Goal: Transaction & Acquisition: Purchase product/service

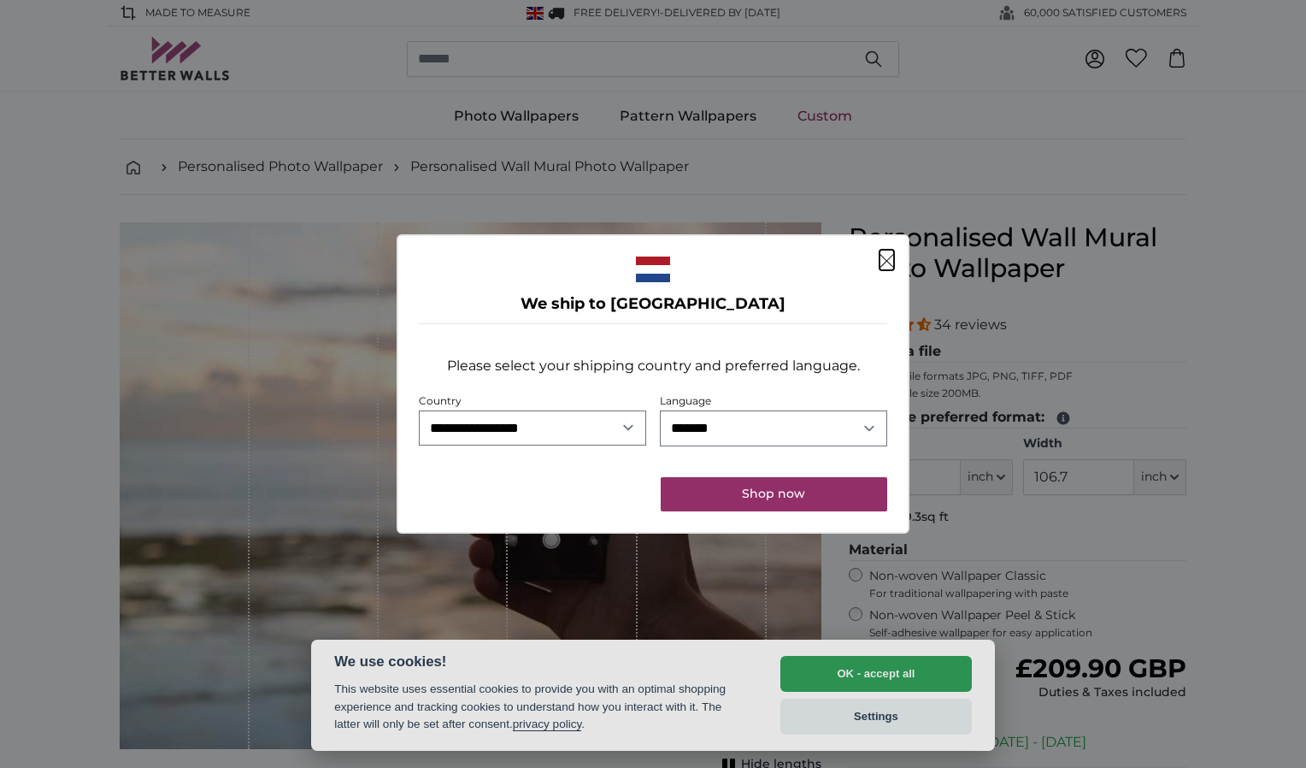
select select "**"
click at [419, 410] on select "**********" at bounding box center [532, 428] width 227 height 36
click at [740, 496] on button "Shop now" at bounding box center [774, 494] width 226 height 34
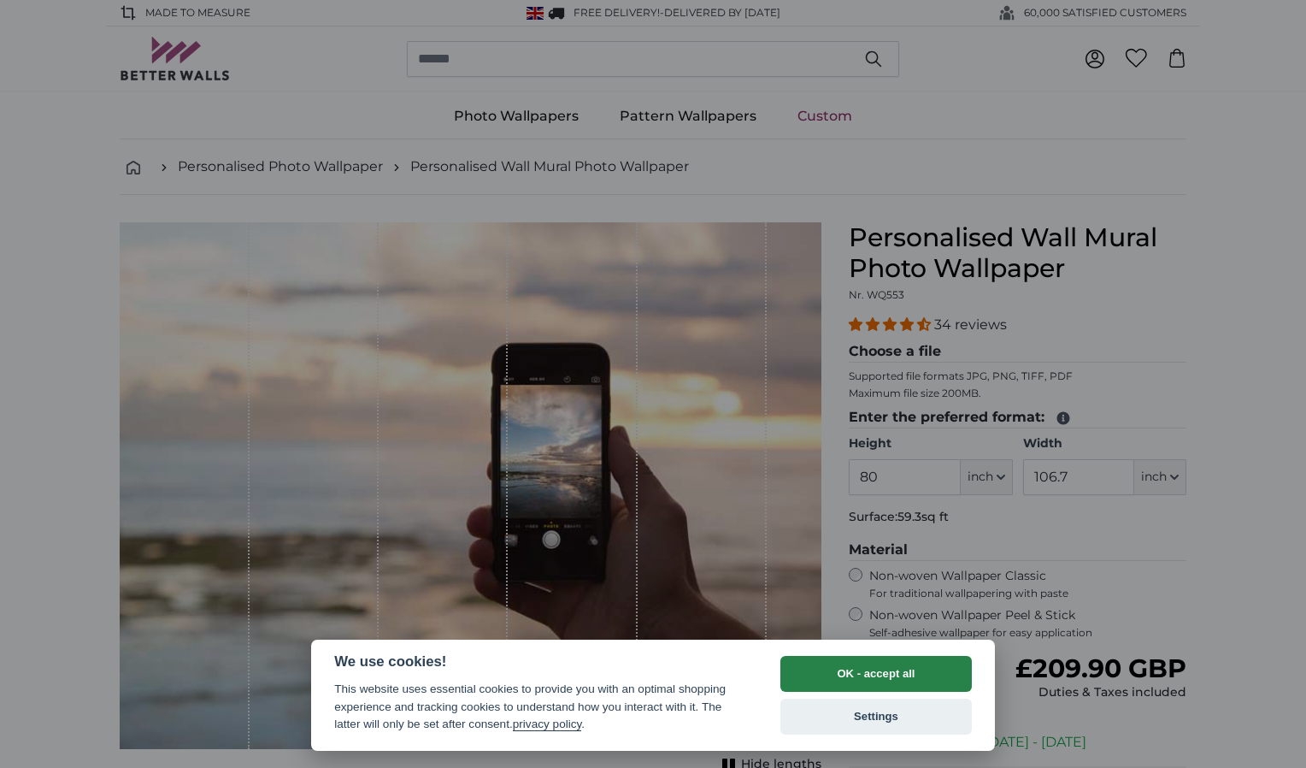
click at [892, 668] on button "OK - accept all" at bounding box center [875, 674] width 191 height 36
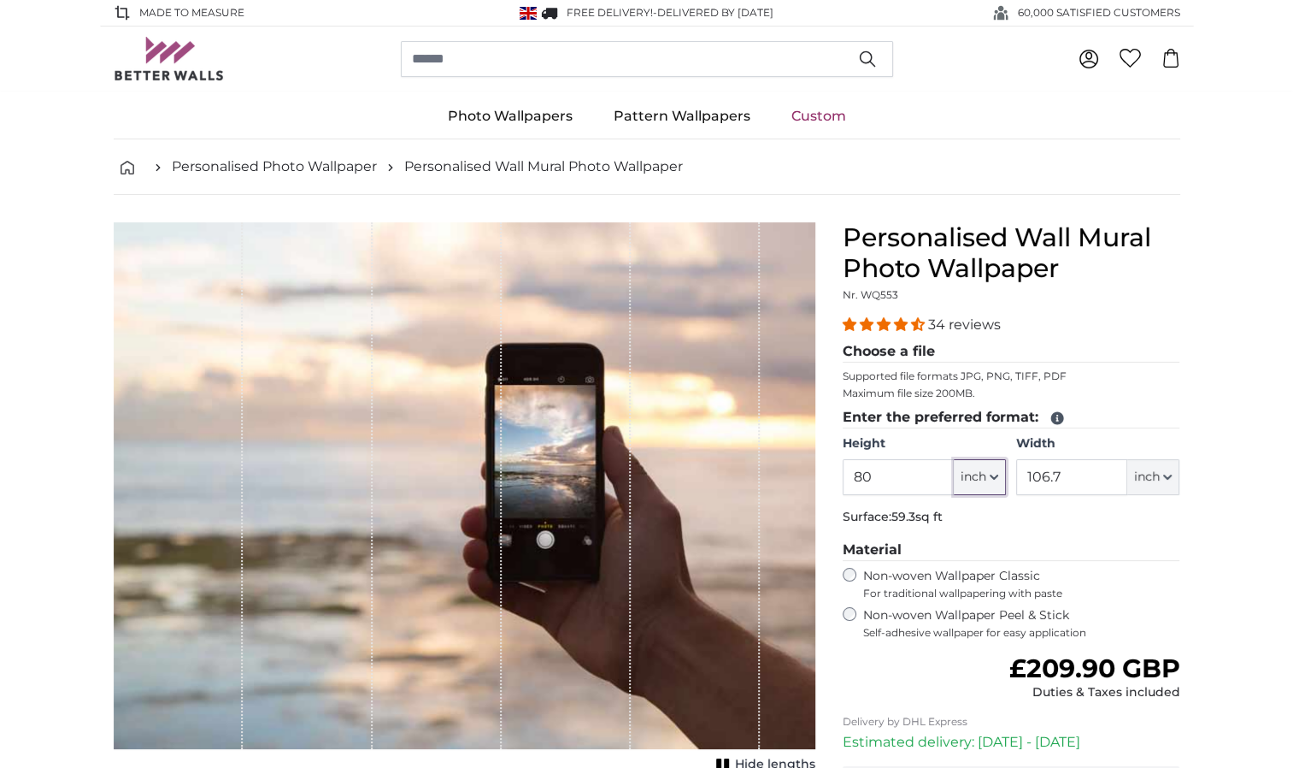
click at [993, 476] on icon "button" at bounding box center [994, 476] width 7 height 3
click at [962, 520] on link "Centimeter (cm)" at bounding box center [979, 520] width 150 height 31
type input "203.2"
type input "271.1"
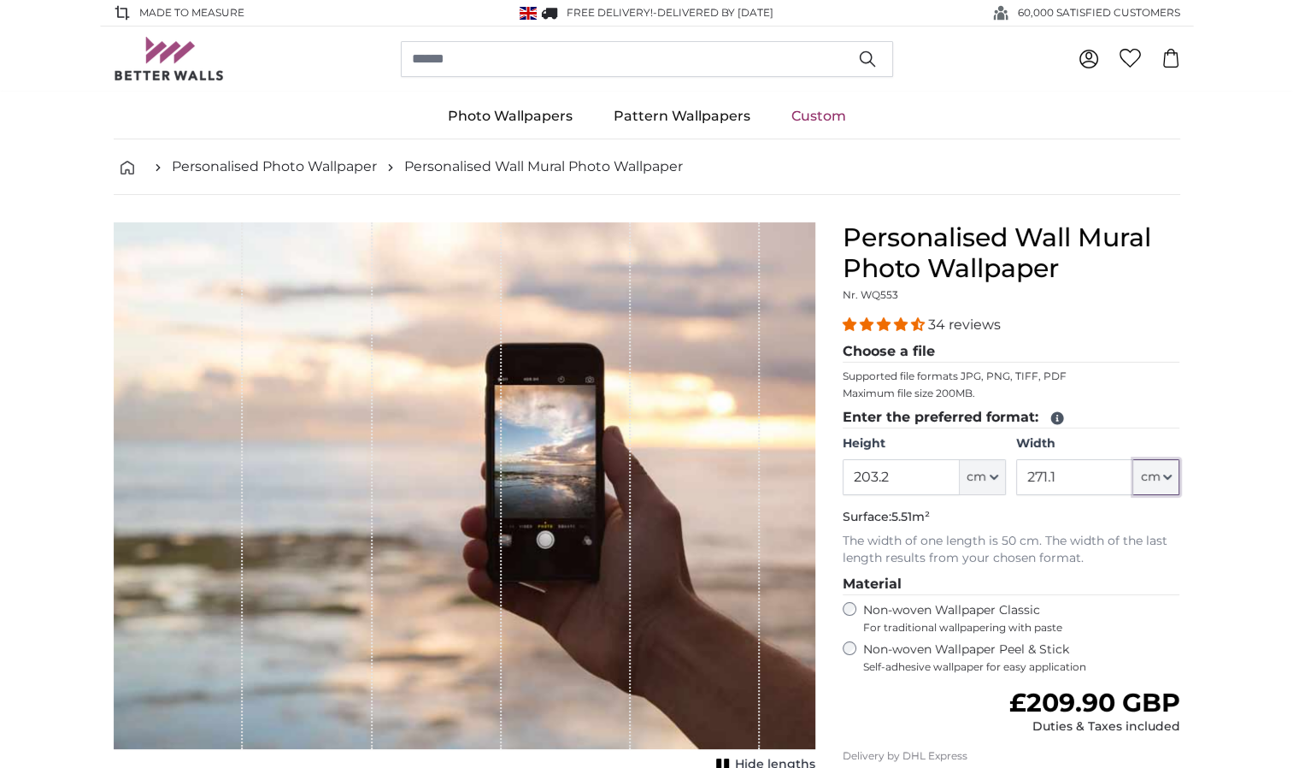
click at [1173, 476] on button "cm" at bounding box center [1156, 477] width 46 height 36
click at [1143, 527] on link "Centimeter (cm)" at bounding box center [1157, 520] width 150 height 31
drag, startPoint x: 899, startPoint y: 472, endPoint x: 841, endPoint y: 471, distance: 58.1
click at [834, 472] on div "Personalised Wall Mural Photo Wallpaper Nr. WQ553 34 reviews Choose a file Supp…" at bounding box center [1011, 594] width 365 height 744
type input "210"
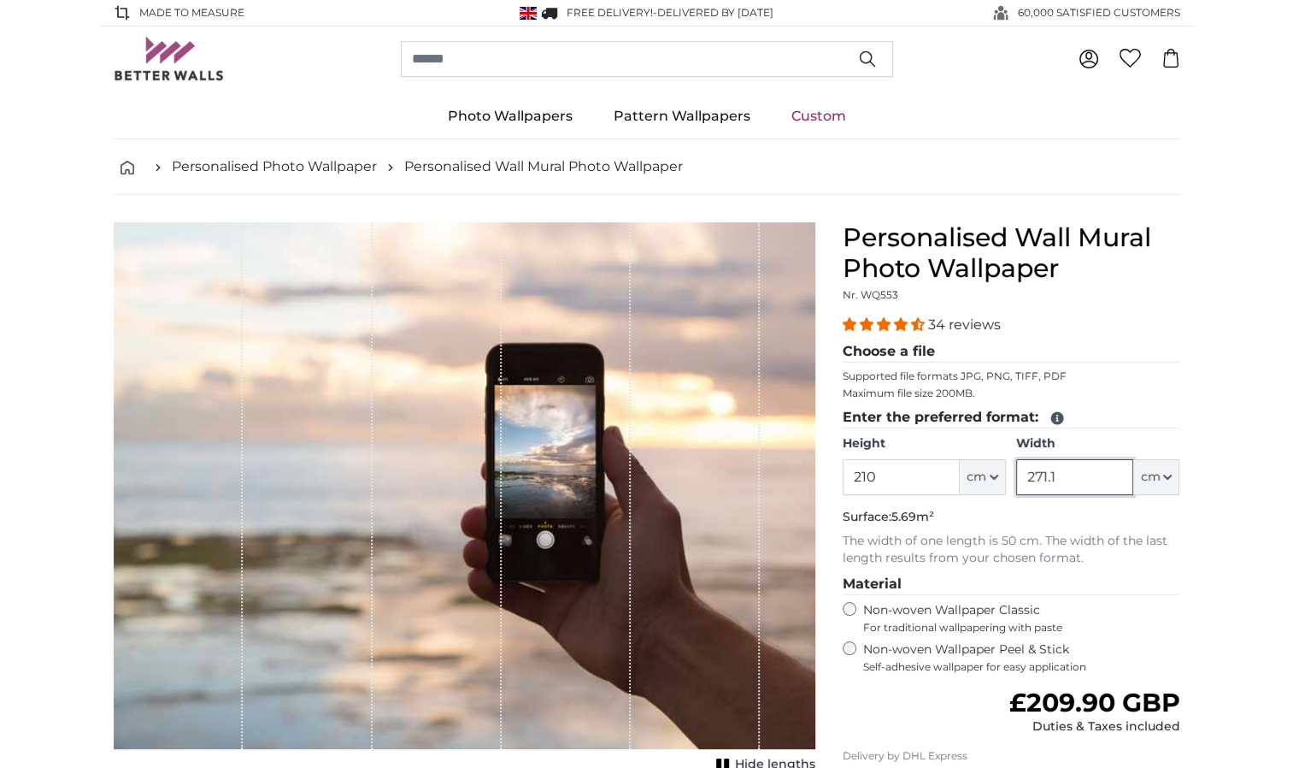
click at [1057, 479] on input "271.1" at bounding box center [1074, 477] width 117 height 36
drag, startPoint x: 1065, startPoint y: 473, endPoint x: 1012, endPoint y: 473, distance: 53.0
click at [1012, 473] on div "Height 210 ft cm Centimeter (cm) Inches (inch) Feet (ft. in.) Width 271.1 ft cm…" at bounding box center [1012, 465] width 338 height 60
type input "230"
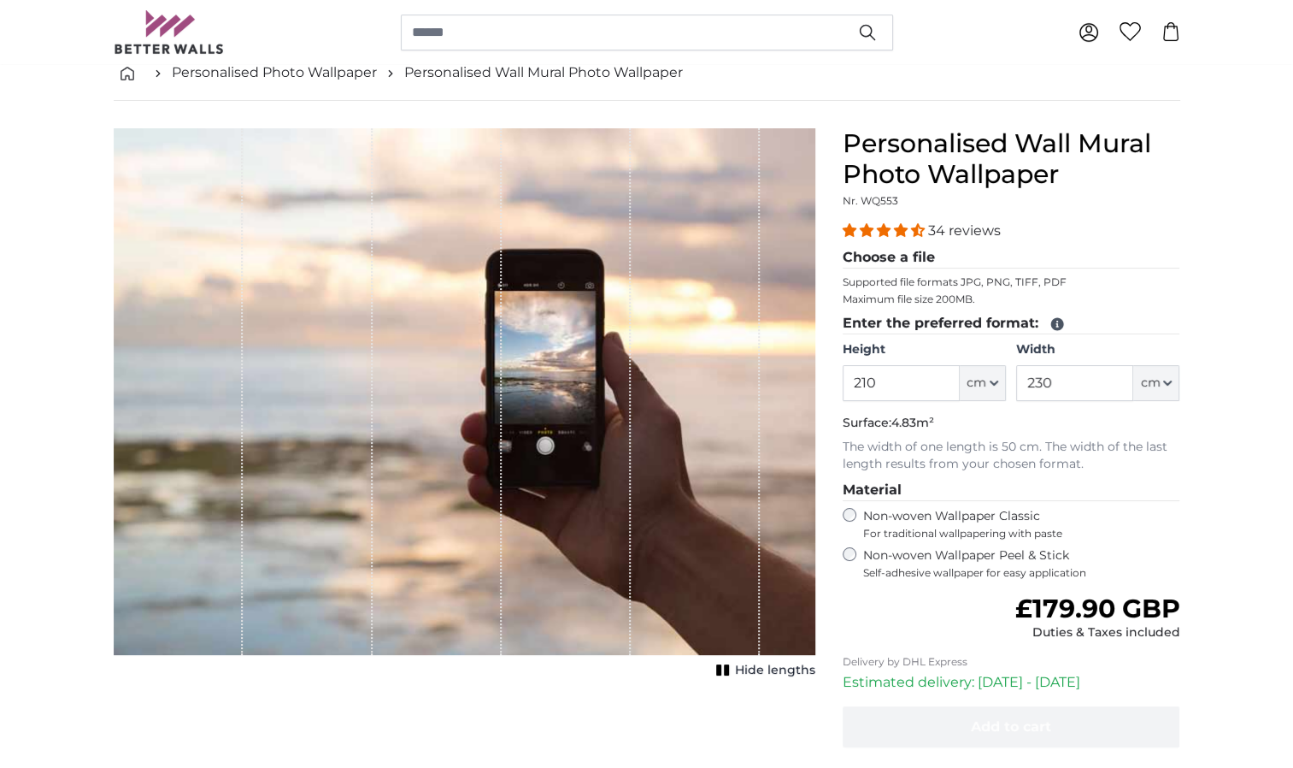
scroll to position [85, 0]
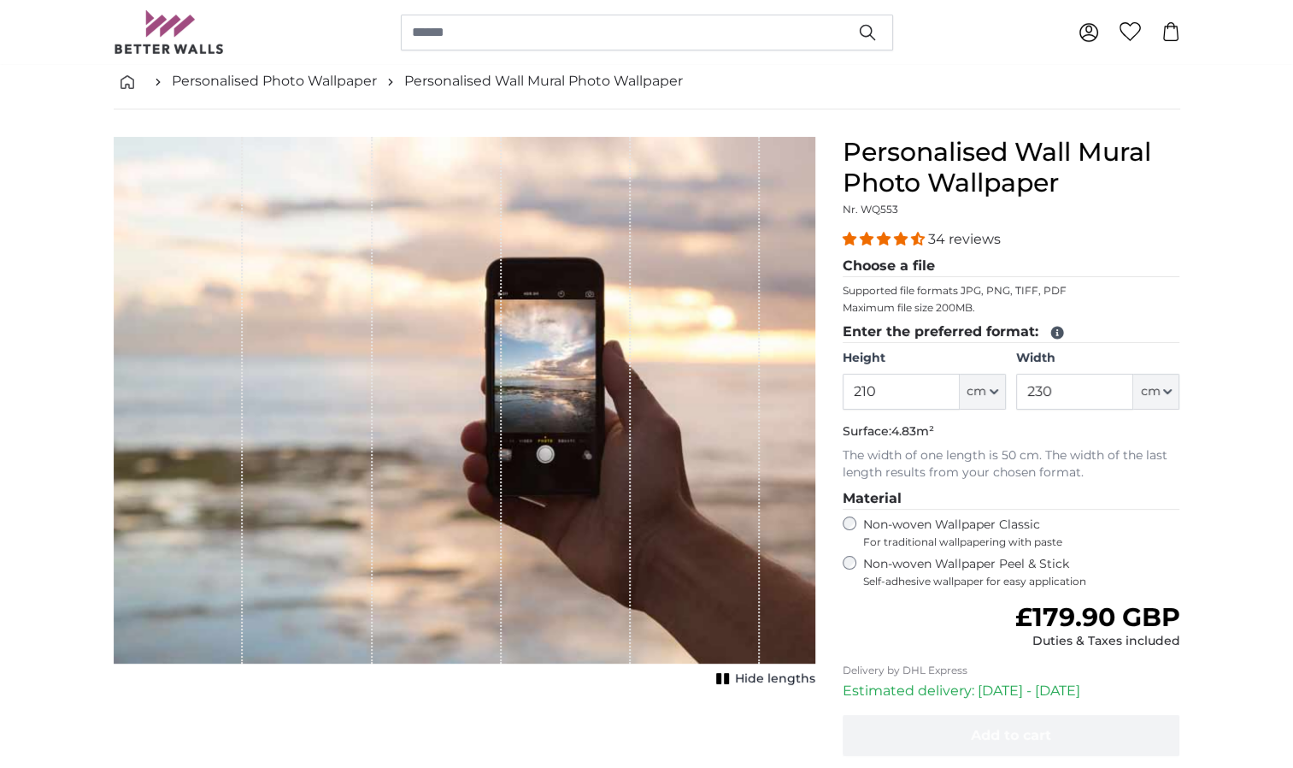
click at [1057, 330] on icon at bounding box center [1056, 332] width 13 height 13
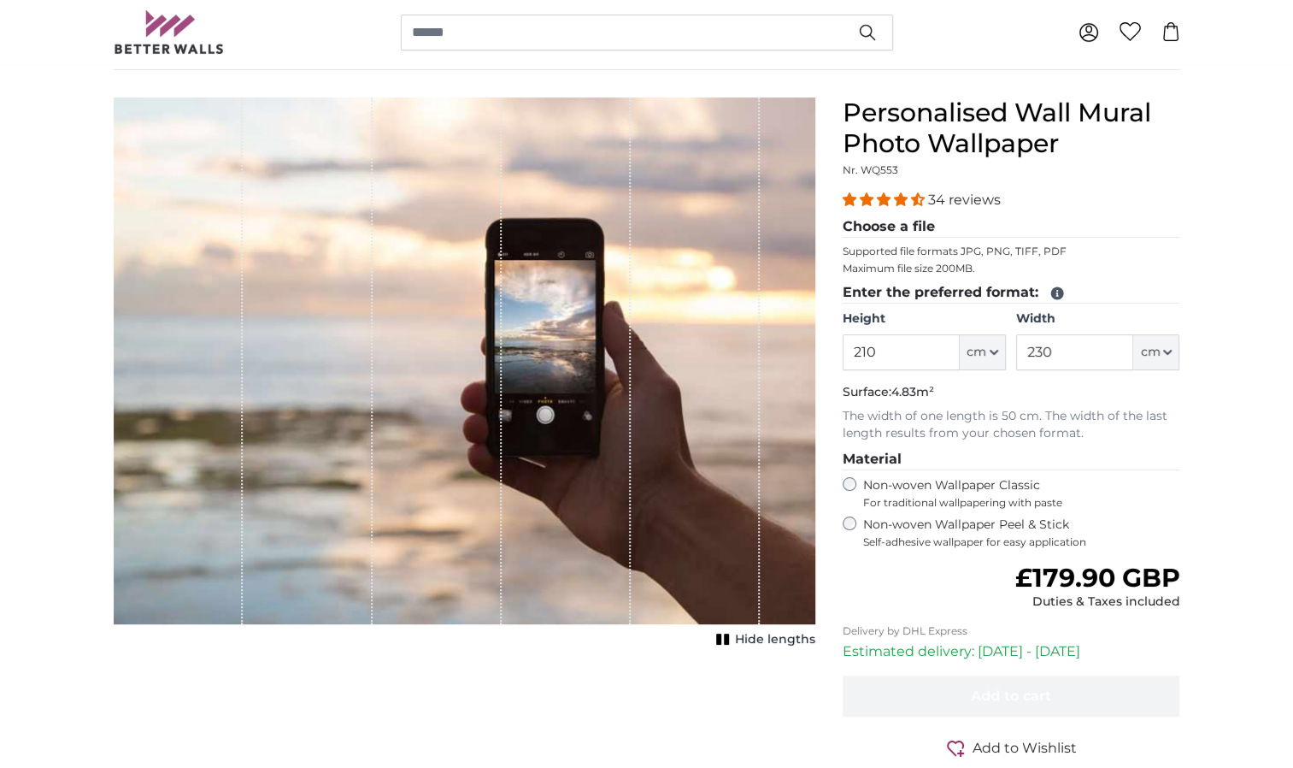
scroll to position [0, 0]
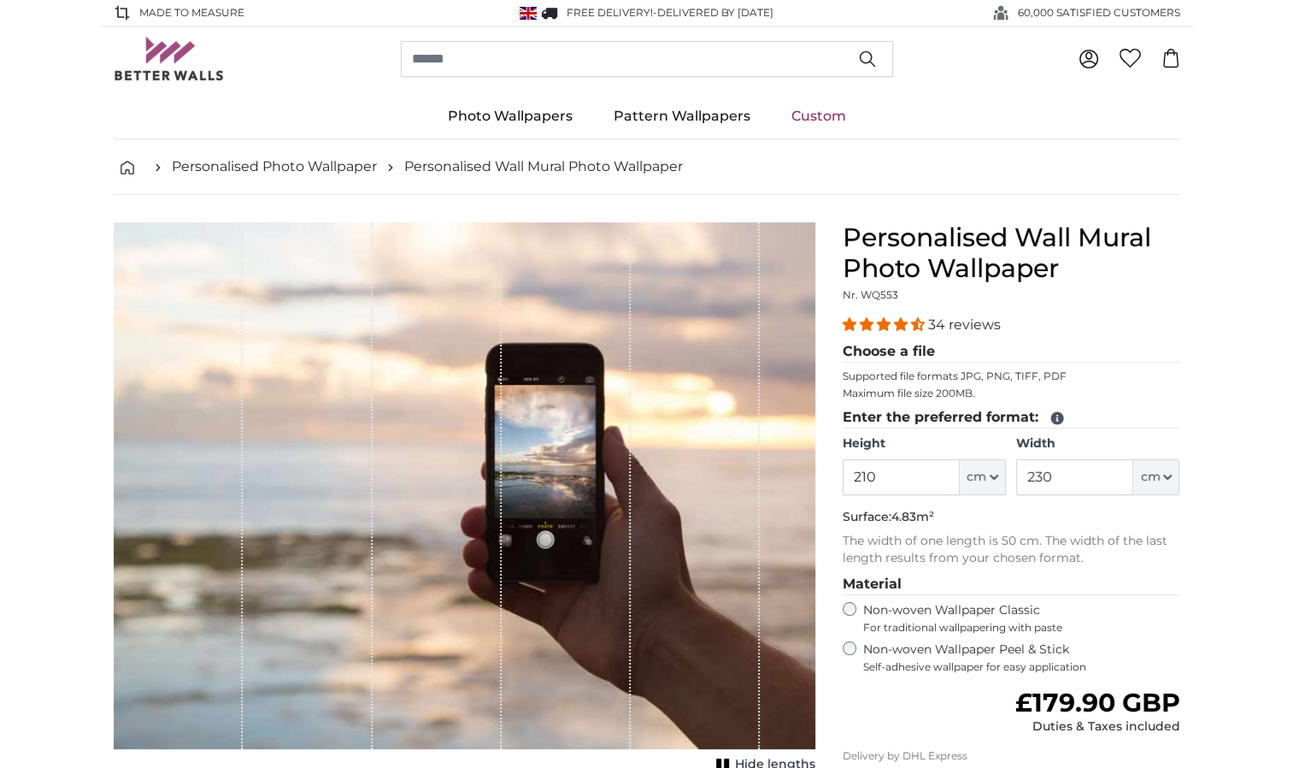
click at [915, 349] on legend "Choose a file" at bounding box center [1012, 351] width 338 height 21
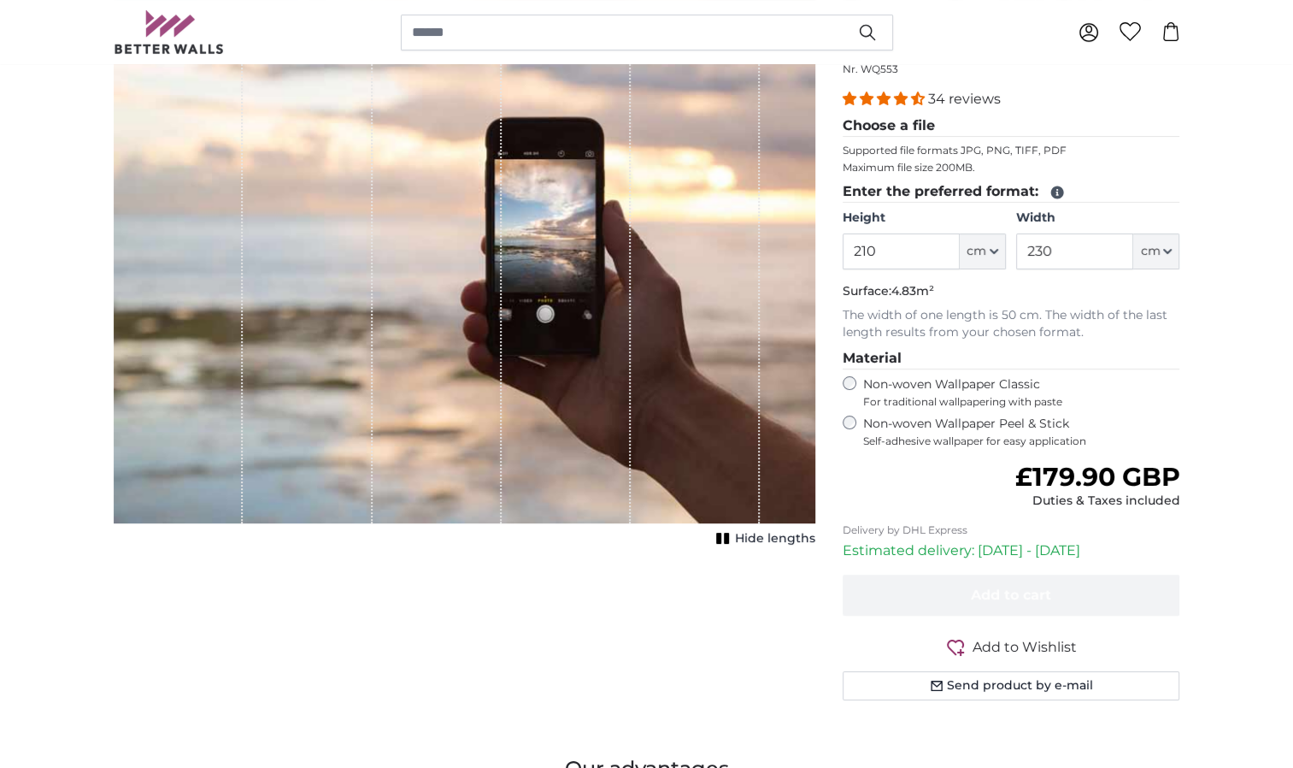
scroll to position [253, 0]
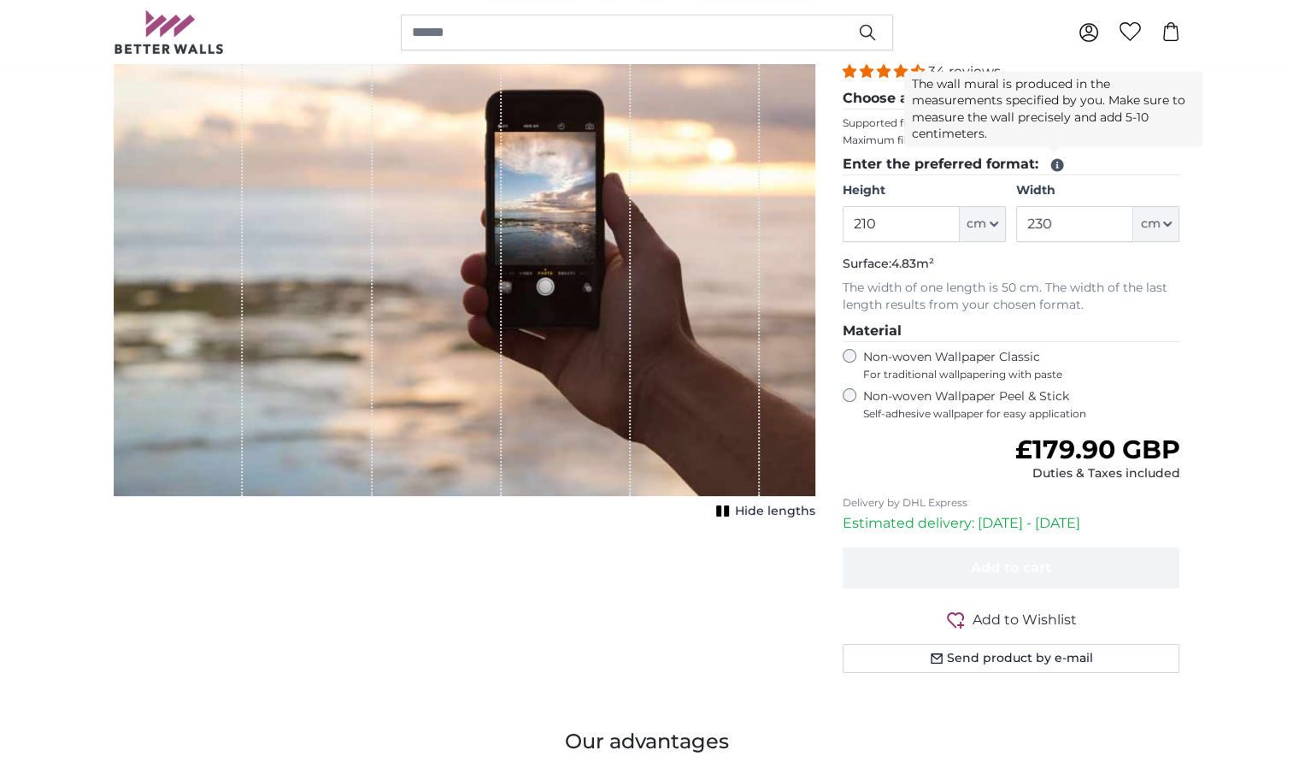
click at [1056, 163] on icon at bounding box center [1056, 165] width 13 height 13
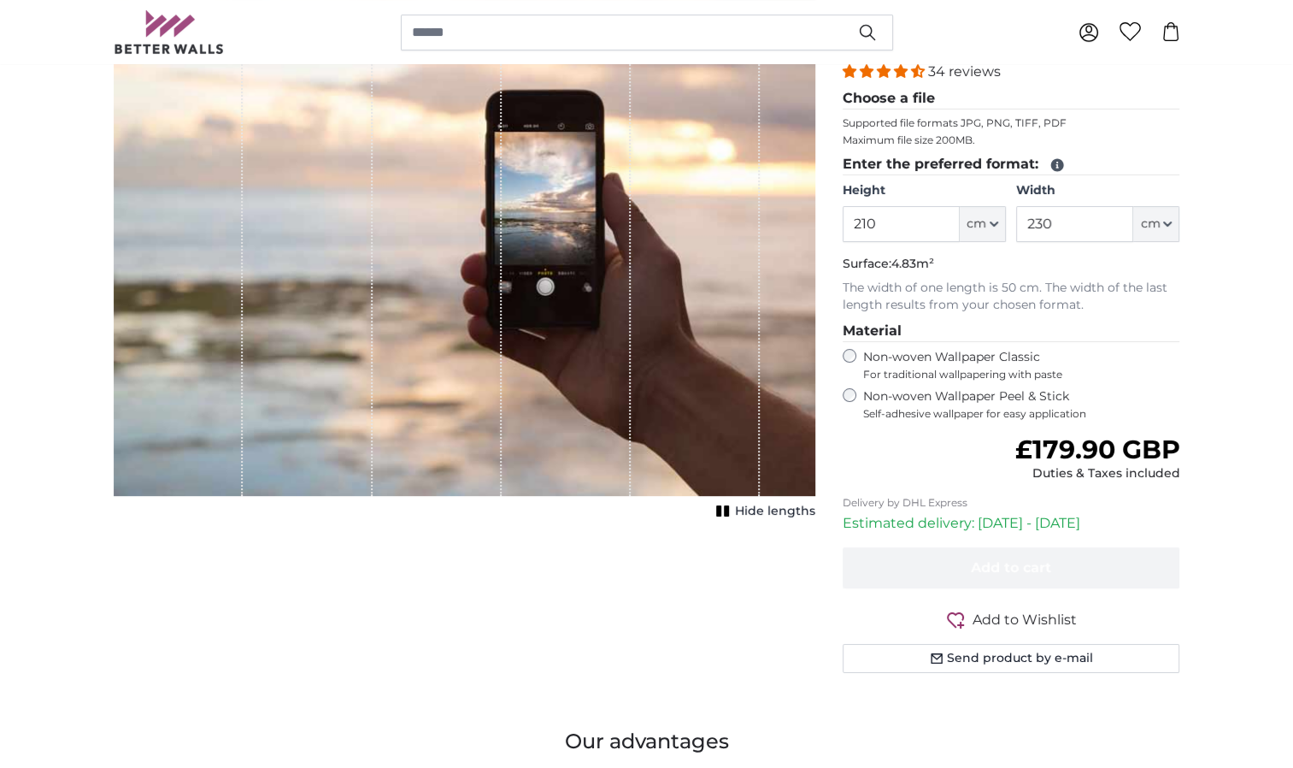
click at [1056, 163] on icon at bounding box center [1056, 165] width 13 height 13
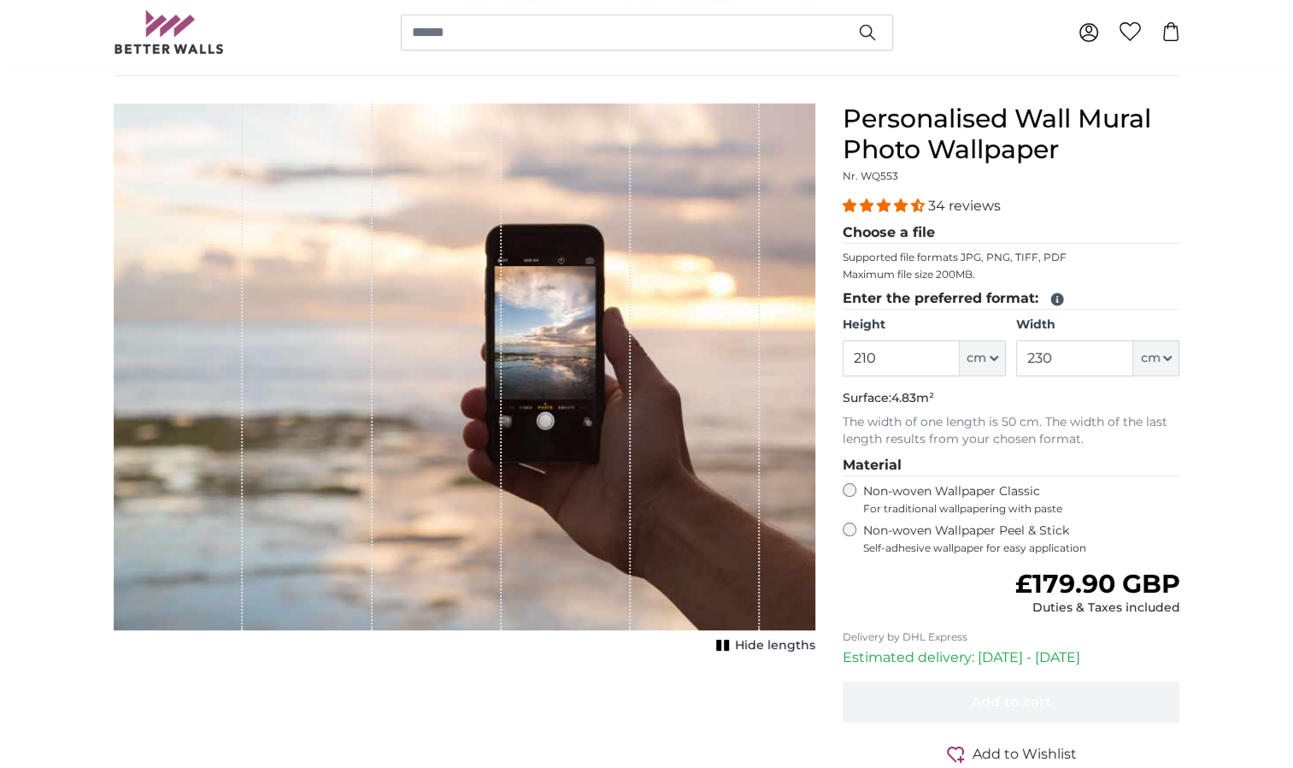
scroll to position [97, 0]
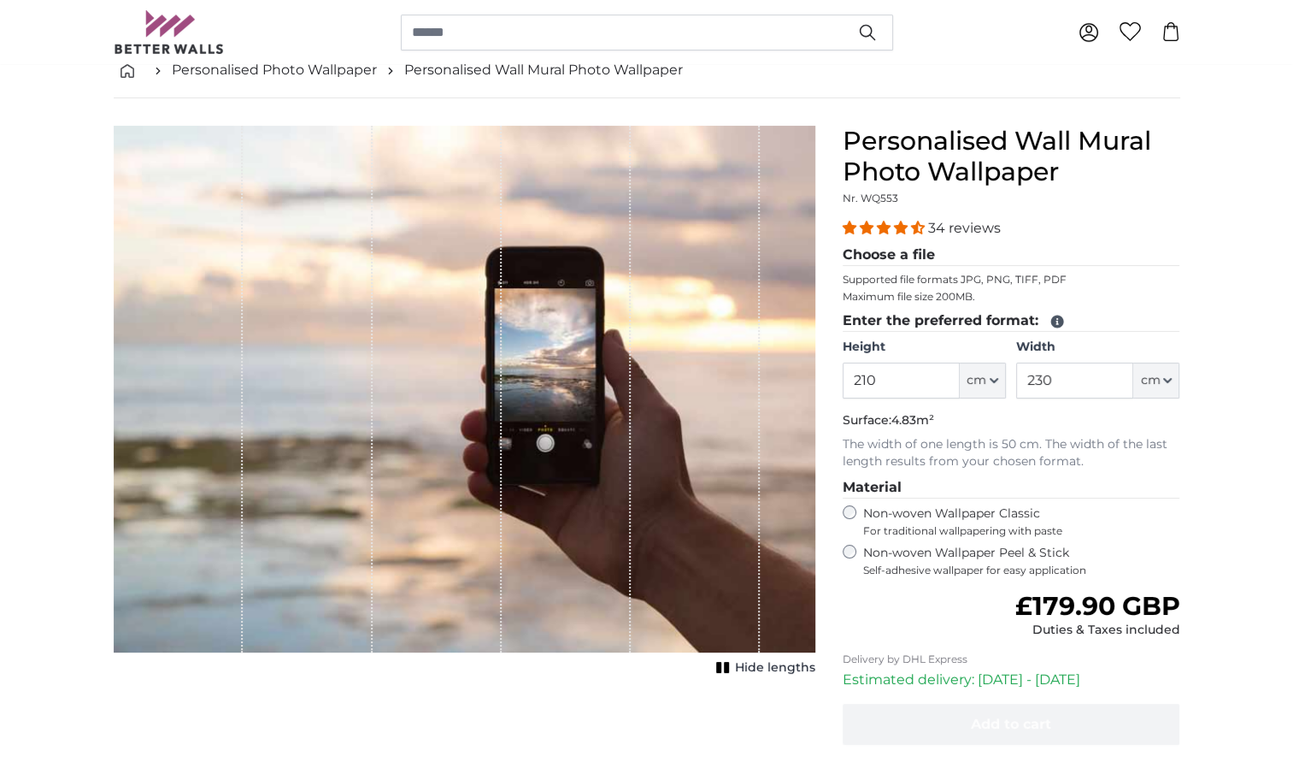
click at [920, 250] on legend "Choose a file" at bounding box center [1012, 254] width 338 height 21
drag, startPoint x: 920, startPoint y: 250, endPoint x: 892, endPoint y: 257, distance: 28.2
click at [892, 257] on legend "Choose a file" at bounding box center [1012, 254] width 338 height 21
drag, startPoint x: 892, startPoint y: 257, endPoint x: 878, endPoint y: 255, distance: 14.8
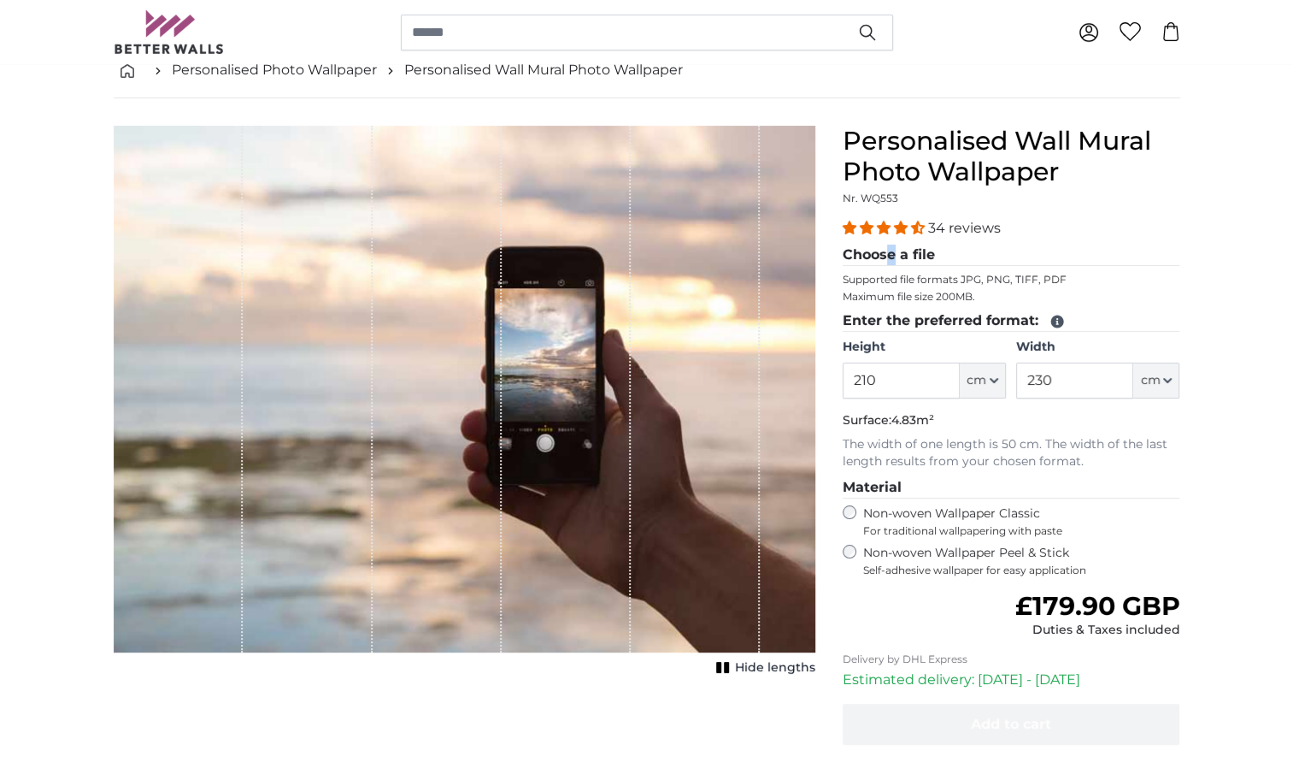
click at [878, 255] on legend "Choose a file" at bounding box center [1012, 254] width 338 height 21
click at [885, 292] on p "Maximum file size 200MB." at bounding box center [1012, 297] width 338 height 14
click at [885, 290] on p "Maximum file size 200MB." at bounding box center [1012, 297] width 338 height 14
click at [879, 249] on legend "Choose a file" at bounding box center [1012, 254] width 338 height 21
click at [878, 249] on legend "Choose a file" at bounding box center [1012, 254] width 338 height 21
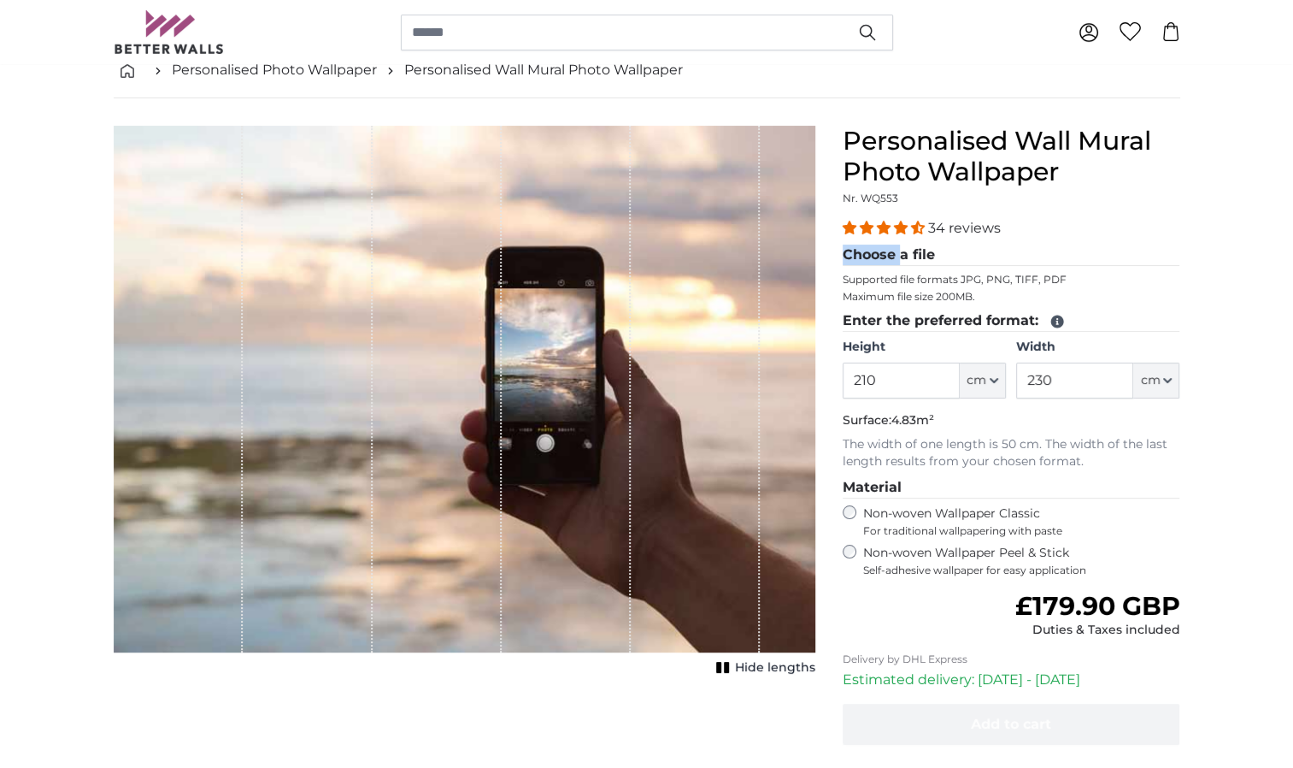
click at [878, 249] on legend "Choose a file" at bounding box center [1012, 254] width 338 height 21
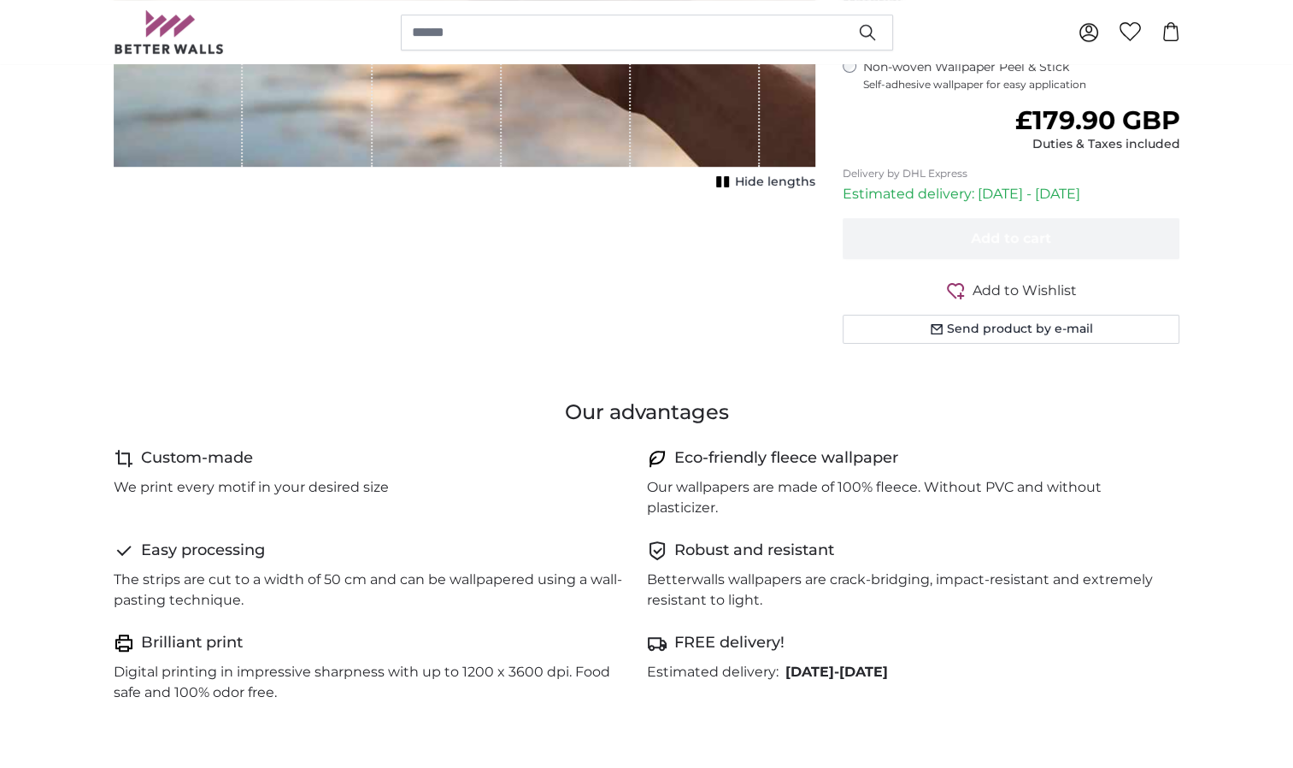
scroll to position [587, 0]
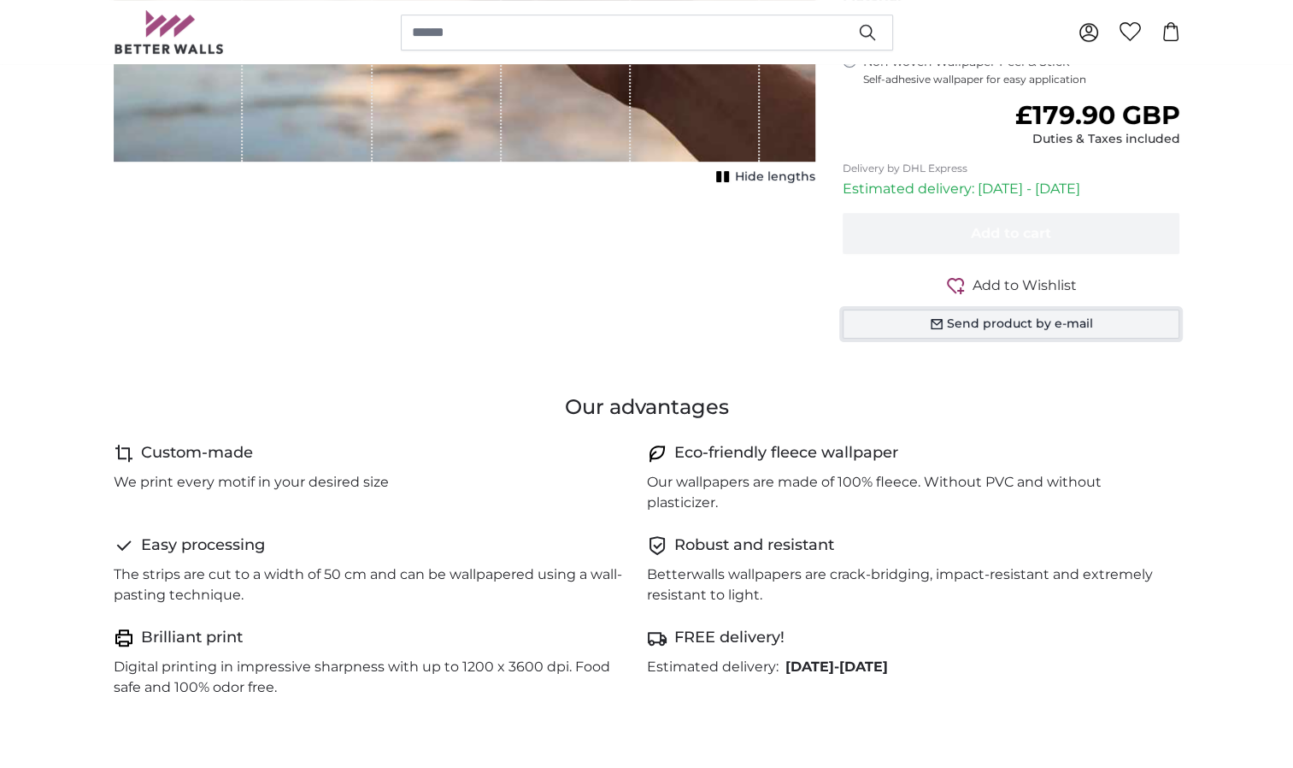
click at [1039, 326] on button "Send product by e-mail" at bounding box center [1012, 323] width 338 height 29
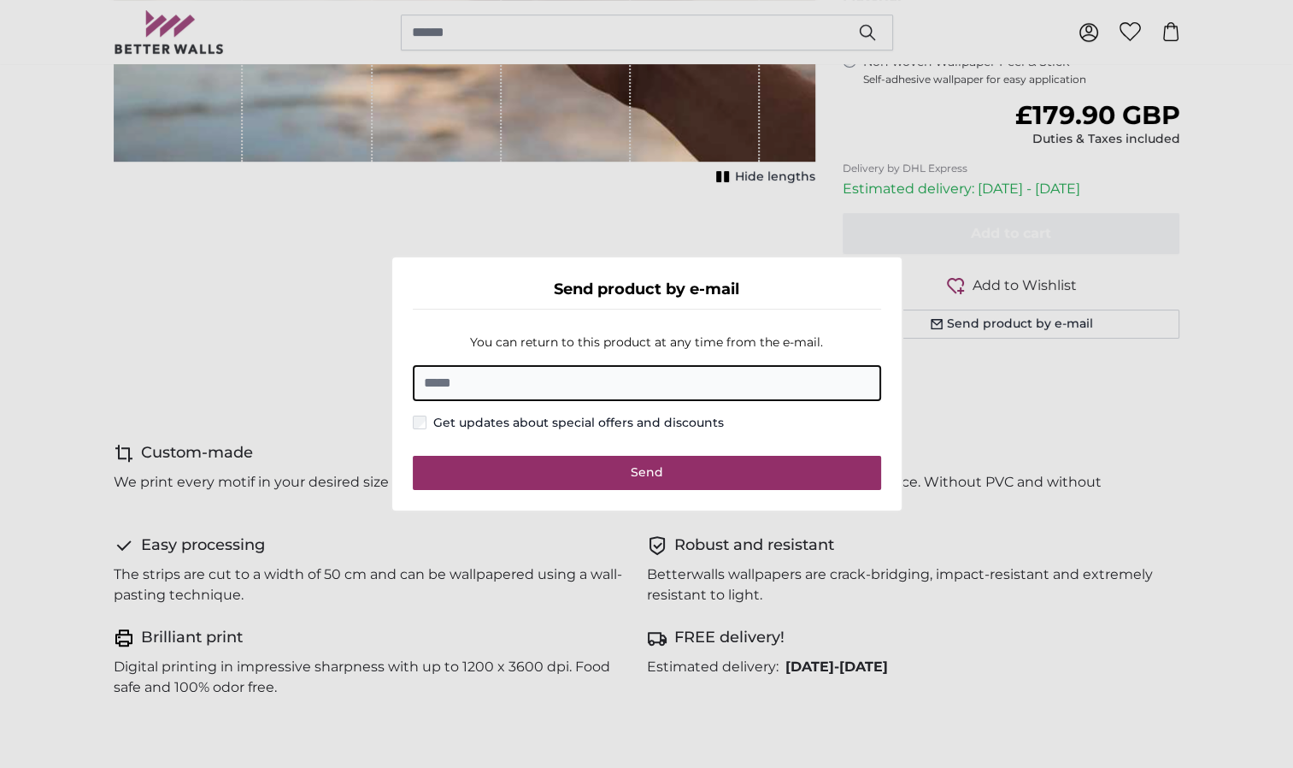
click at [903, 398] on dialog "Send product by e-mail You can return to this product at any time from the e-ma…" at bounding box center [647, 384] width 513 height 256
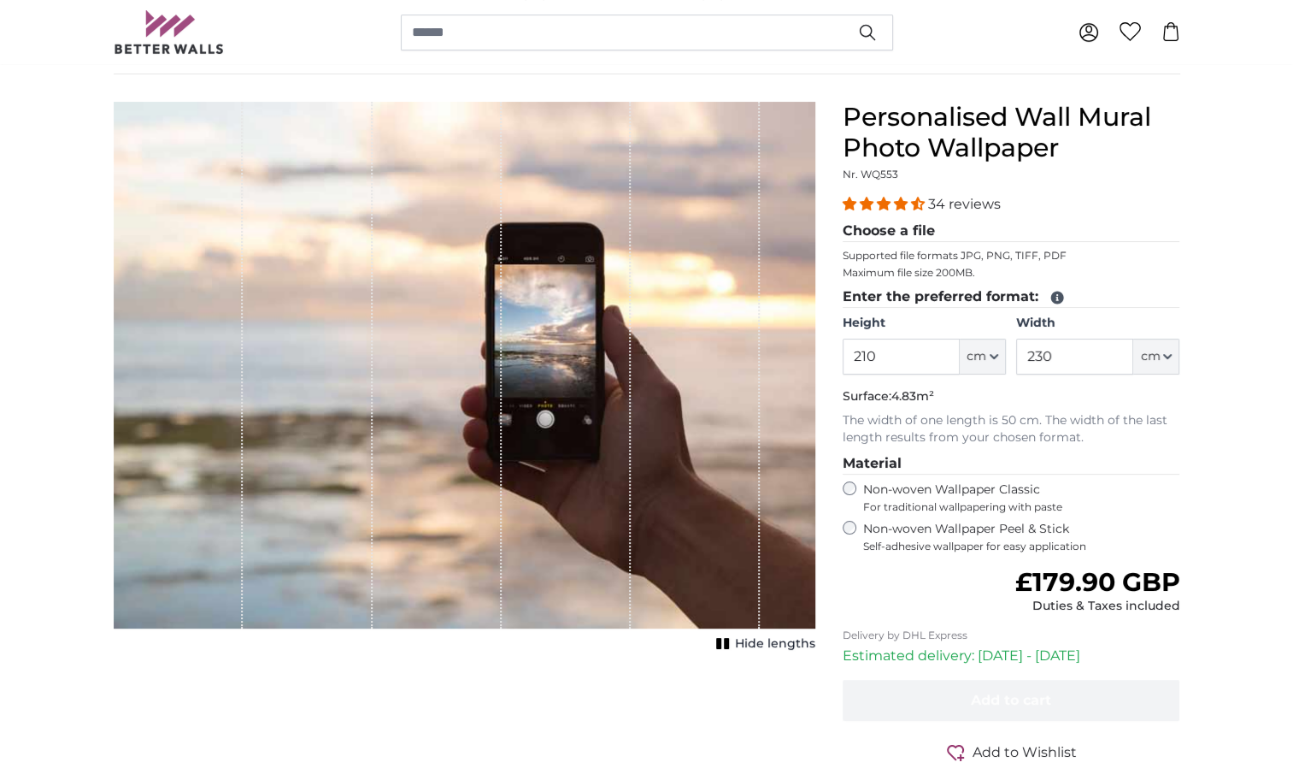
scroll to position [0, 0]
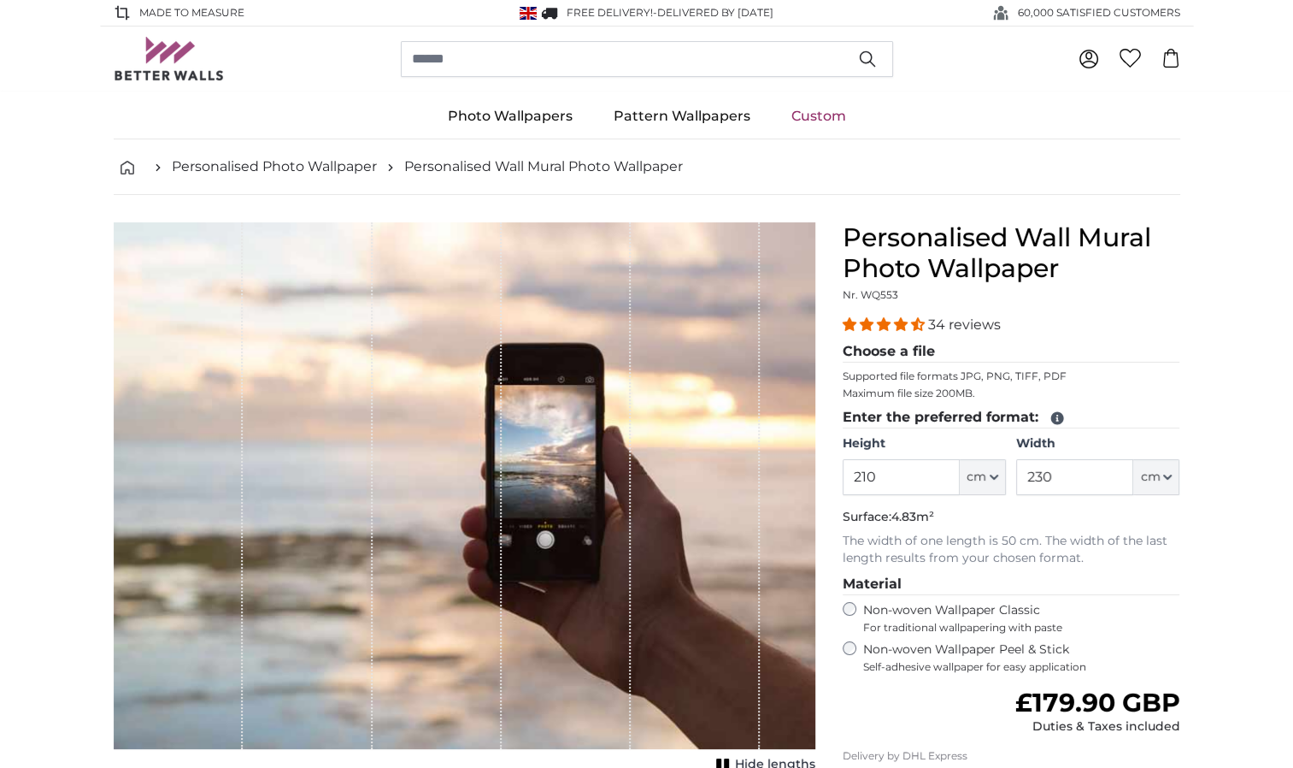
click at [922, 352] on legend "Choose a file" at bounding box center [1012, 351] width 338 height 21
drag, startPoint x: 922, startPoint y: 352, endPoint x: 892, endPoint y: 351, distance: 29.9
click at [892, 351] on legend "Choose a file" at bounding box center [1012, 351] width 338 height 21
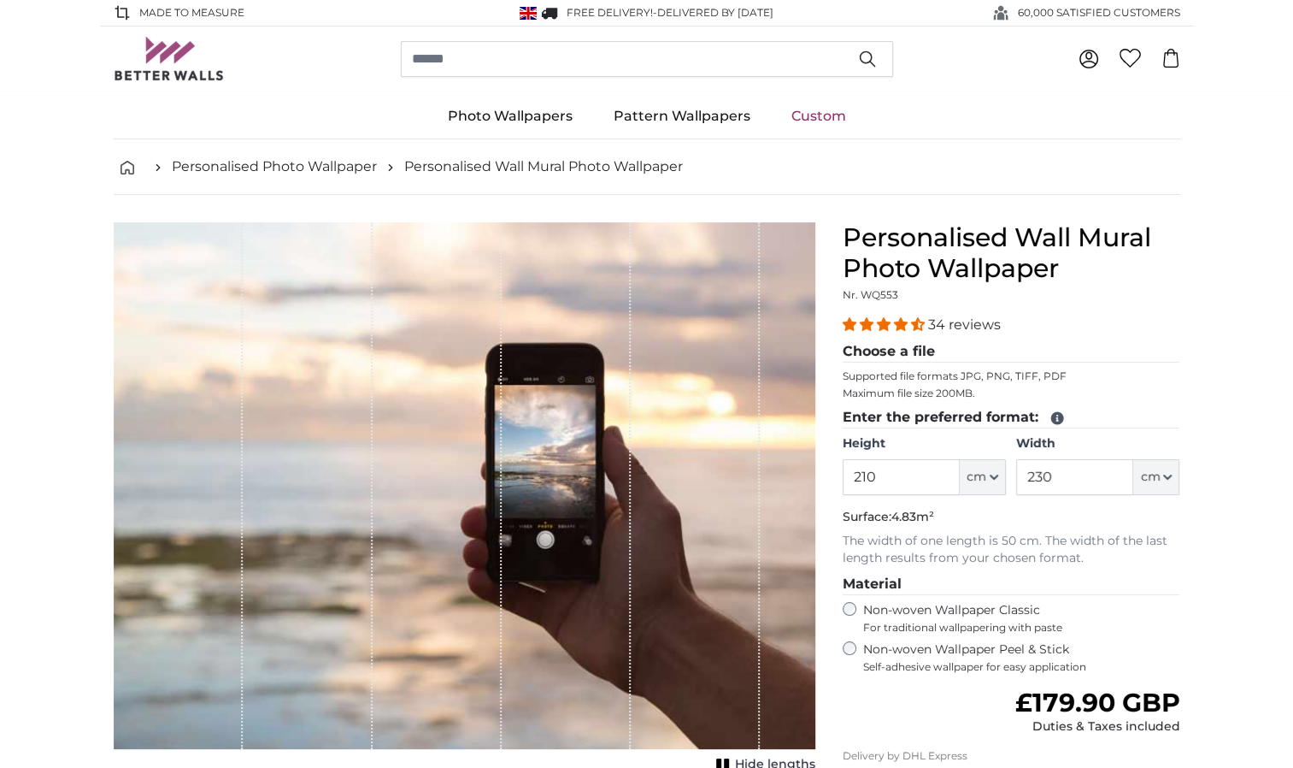
click at [892, 351] on legend "Choose a file" at bounding box center [1012, 351] width 338 height 21
drag, startPoint x: 892, startPoint y: 351, endPoint x: 967, endPoint y: 395, distance: 86.2
click at [981, 401] on fieldset "Choose a file Supported file formats JPG, PNG, TIFF, PDF Maximum file size 200M…" at bounding box center [1012, 374] width 338 height 66
click at [956, 391] on p "Maximum file size 200MB." at bounding box center [1012, 393] width 338 height 14
click at [930, 385] on fieldset "Choose a file Supported file formats JPG, PNG, TIFF, PDF Maximum file size 200M…" at bounding box center [1012, 374] width 338 height 66
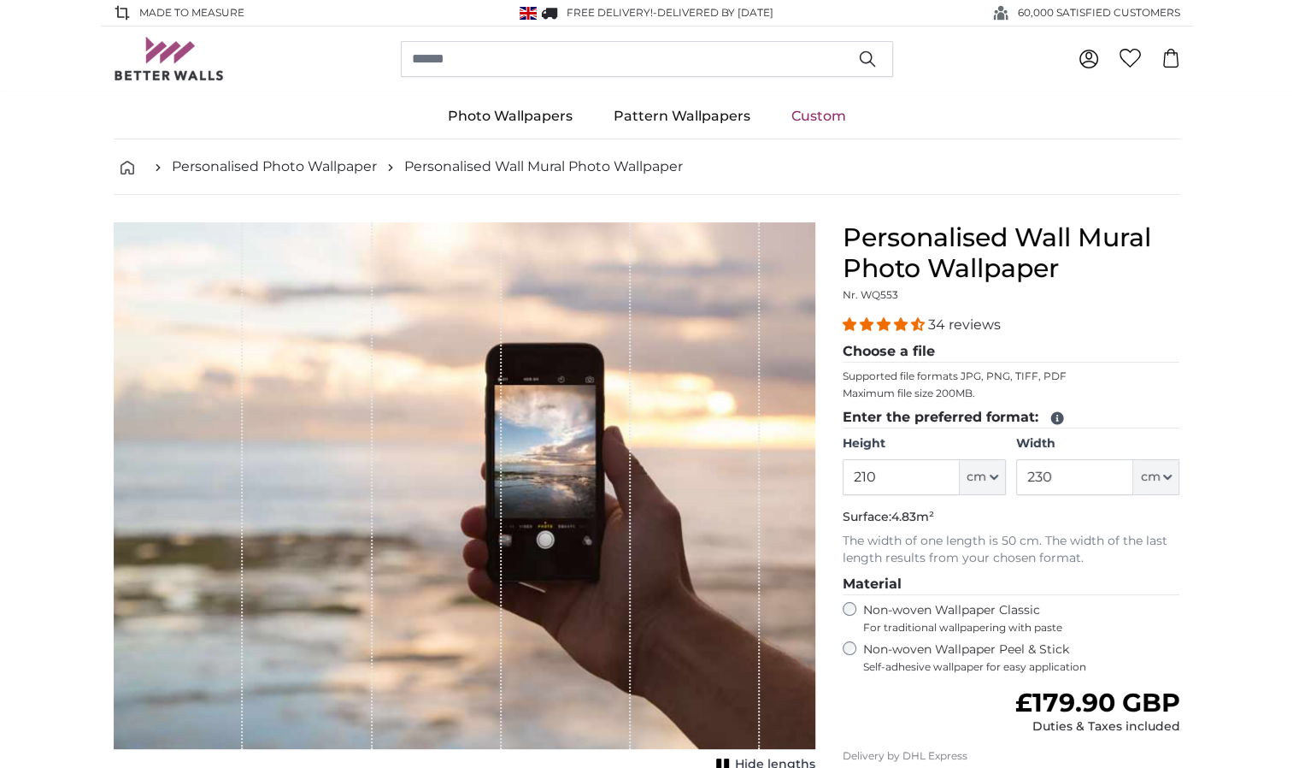
click at [930, 385] on fieldset "Choose a file Supported file formats JPG, PNG, TIFF, PDF Maximum file size 200M…" at bounding box center [1012, 374] width 338 height 66
drag, startPoint x: 930, startPoint y: 384, endPoint x: 909, endPoint y: 249, distance: 136.6
click at [909, 249] on h1 "Personalised Wall Mural Photo Wallpaper" at bounding box center [1012, 253] width 338 height 62
drag, startPoint x: 909, startPoint y: 249, endPoint x: 924, endPoint y: 245, distance: 14.9
click at [924, 245] on h1 "Personalised Wall Mural Photo Wallpaper" at bounding box center [1012, 253] width 338 height 62
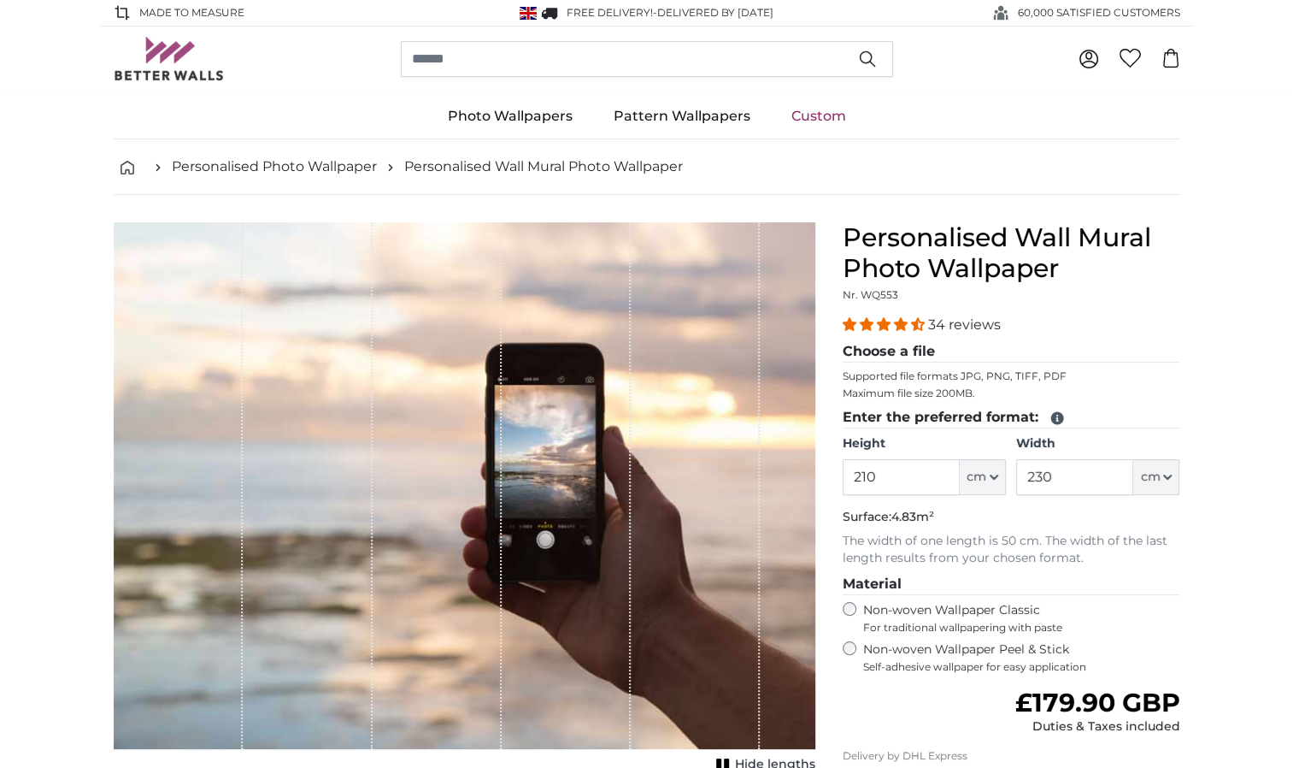
drag, startPoint x: 924, startPoint y: 245, endPoint x: 955, endPoint y: 234, distance: 32.7
click at [955, 234] on h1 "Personalised Wall Mural Photo Wallpaper" at bounding box center [1012, 253] width 338 height 62
drag, startPoint x: 984, startPoint y: 279, endPoint x: 963, endPoint y: 289, distance: 22.9
click at [983, 282] on h1 "Personalised Wall Mural Photo Wallpaper" at bounding box center [1012, 253] width 338 height 62
drag, startPoint x: 963, startPoint y: 289, endPoint x: 899, endPoint y: 327, distance: 74.8
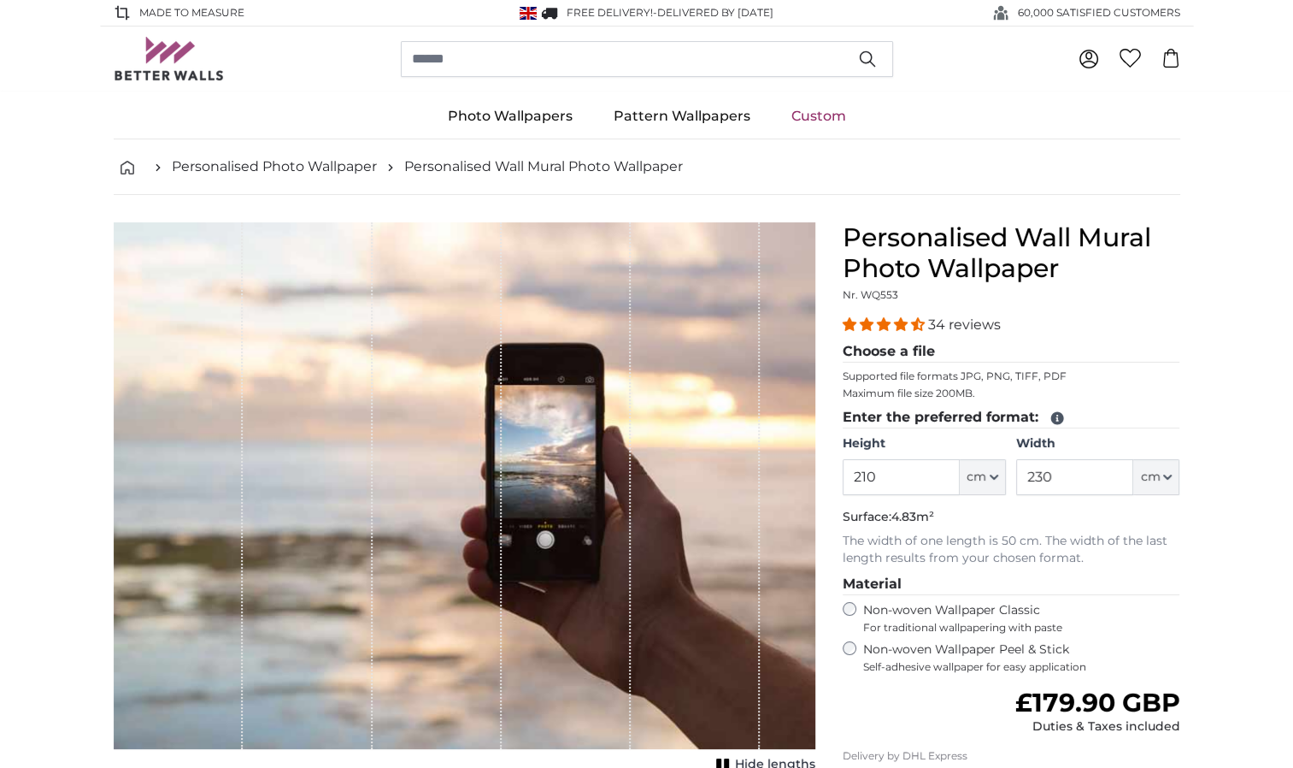
click at [912, 318] on div "Personalised Wall Mural Photo Wallpaper Nr. WQ553 34 reviews Choose a file Supp…" at bounding box center [1012, 573] width 338 height 703
click at [1083, 56] on icon at bounding box center [1089, 59] width 21 height 21
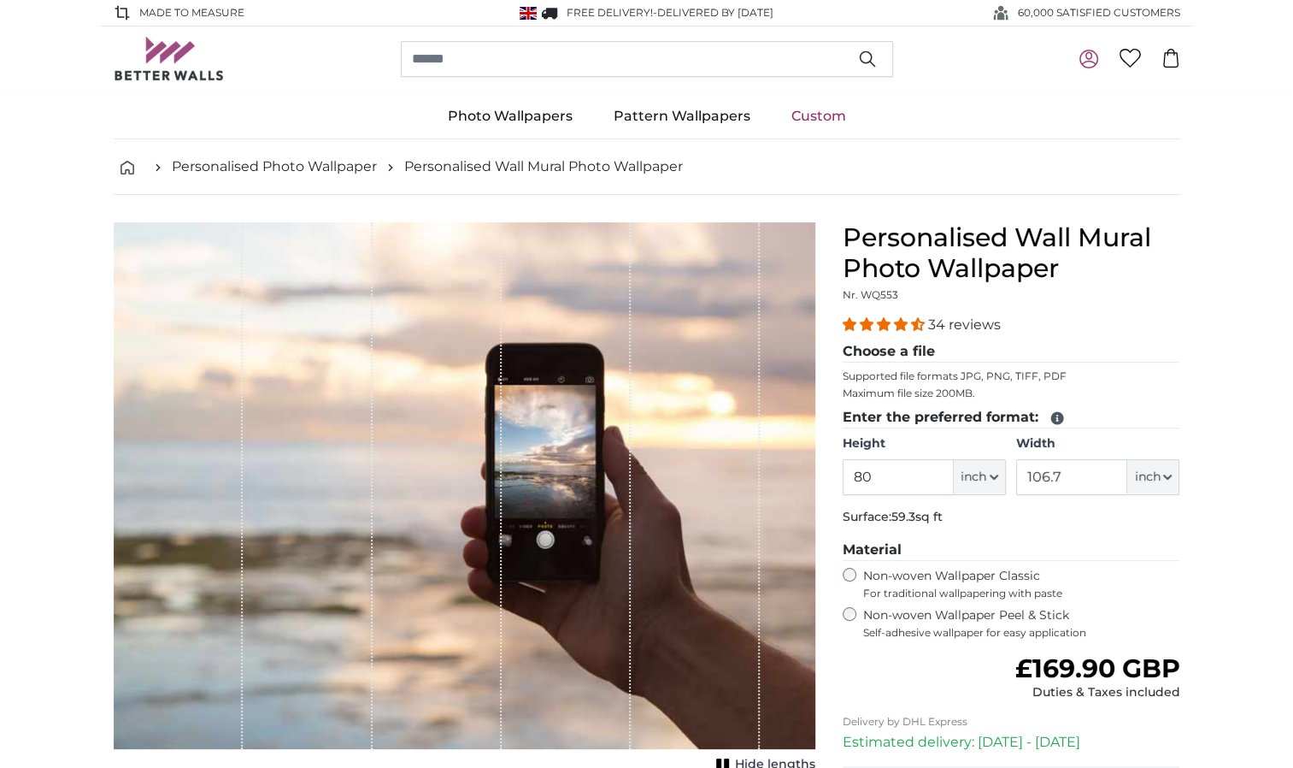
drag, startPoint x: 877, startPoint y: 477, endPoint x: 763, endPoint y: 477, distance: 113.7
click at [763, 477] on product-detail "Cancel Crop image Hide lengths Personalised Wall Mural Photo Wallpaper Nr. WQ55…" at bounding box center [647, 564] width 1094 height 738
click at [997, 481] on button "inch" at bounding box center [980, 477] width 52 height 36
click at [964, 529] on link "Centimeter (cm)" at bounding box center [979, 520] width 150 height 31
type input "203.2"
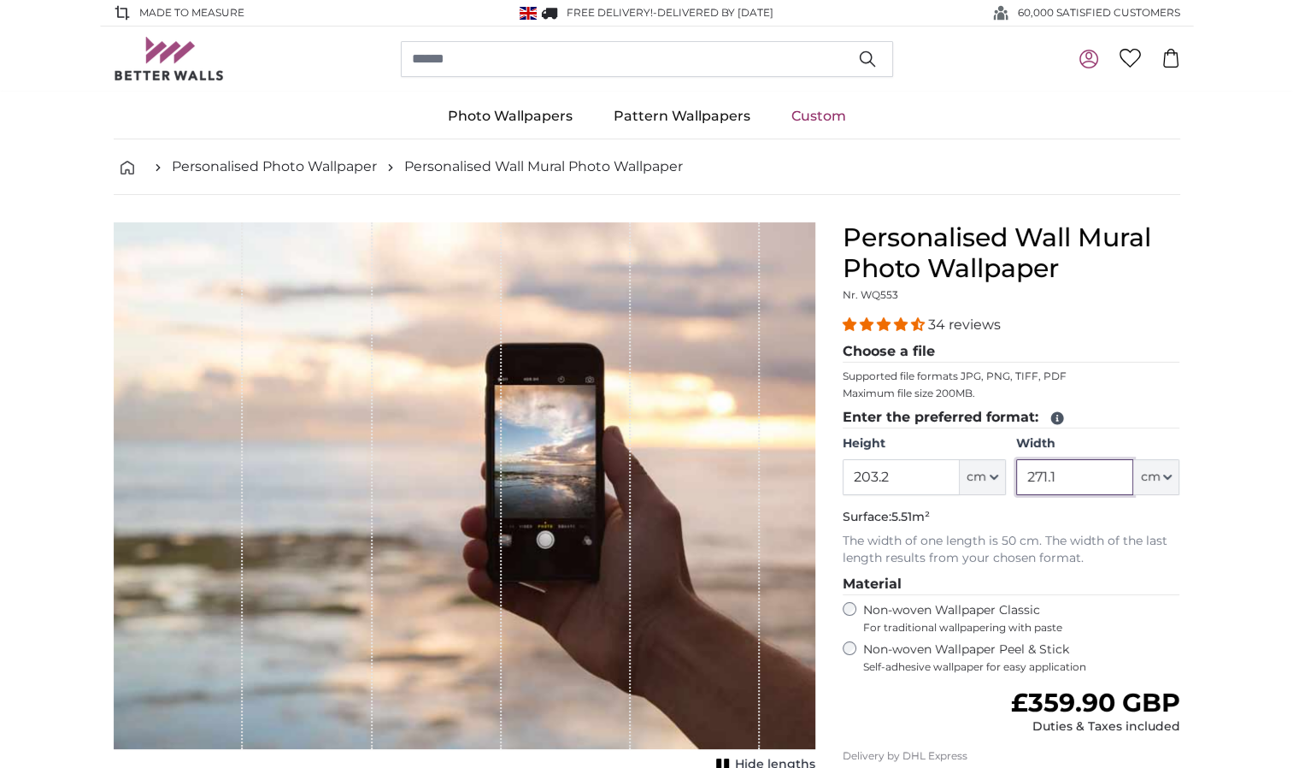
drag, startPoint x: 1094, startPoint y: 477, endPoint x: 969, endPoint y: 477, distance: 124.8
click at [959, 474] on div "Height 203.2 ft cm Centimeter (cm) Inches (inch) Feet (ft. in.) Width 271.1 ft …" at bounding box center [1012, 465] width 338 height 60
type input "230"
drag, startPoint x: 901, startPoint y: 470, endPoint x: 728, endPoint y: 474, distance: 172.7
click at [728, 474] on product-detail "Cancel Crop image Hide lengths Personalised Wall Mural Photo Wallpaper Nr. WQ55…" at bounding box center [647, 581] width 1094 height 772
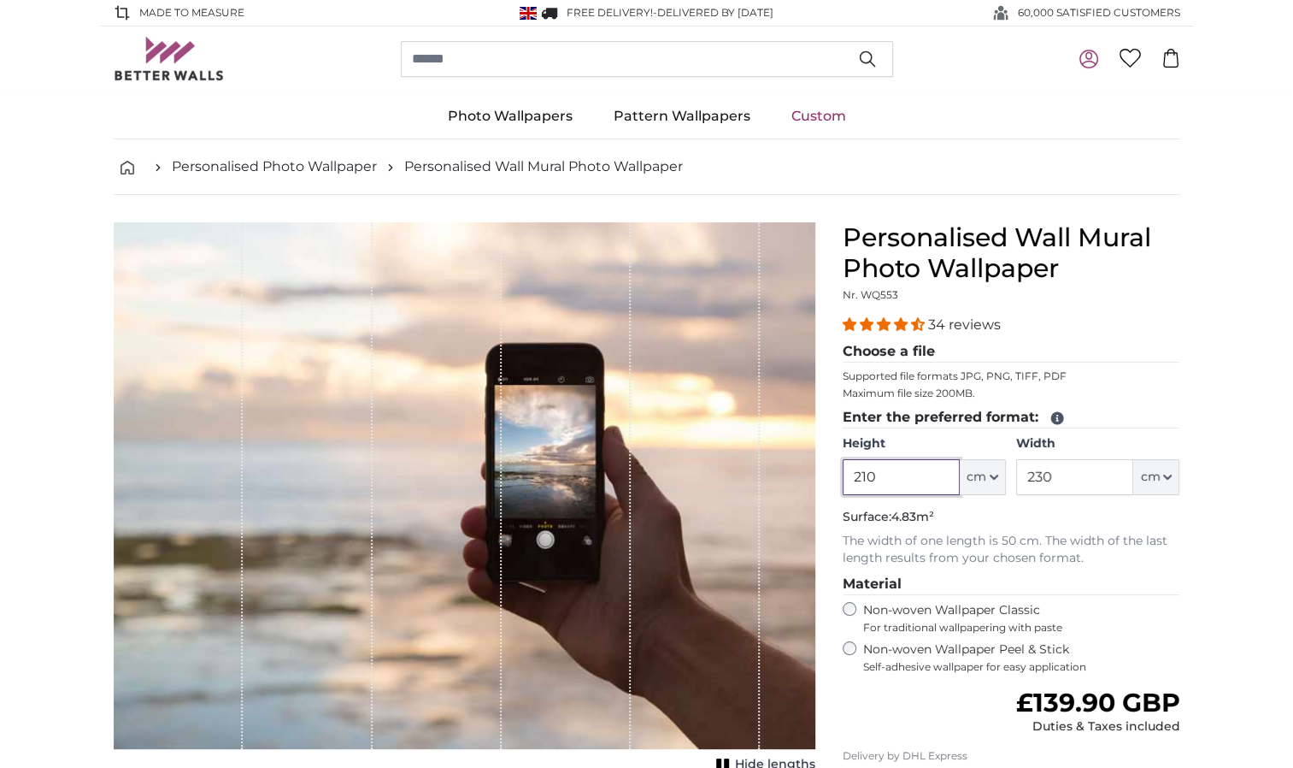
type input "210"
click at [1019, 494] on fieldset "Enter the preferred format: Height 210 ft cm Centimeter (cm) Inches (inch) Feet…" at bounding box center [1012, 487] width 338 height 160
drag, startPoint x: 1121, startPoint y: 517, endPoint x: 1281, endPoint y: 510, distance: 160.0
click at [1122, 517] on p "Surface: 4.83m²" at bounding box center [1012, 517] width 338 height 17
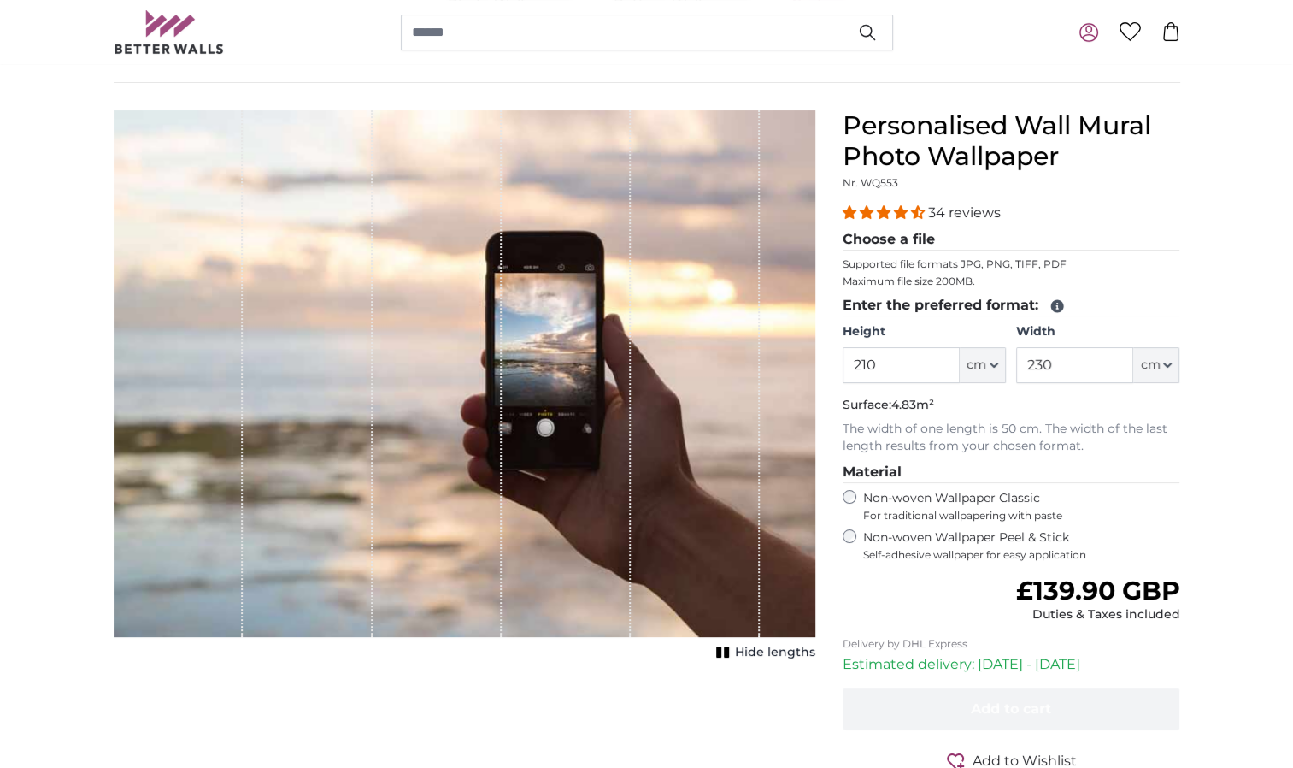
scroll to position [125, 0]
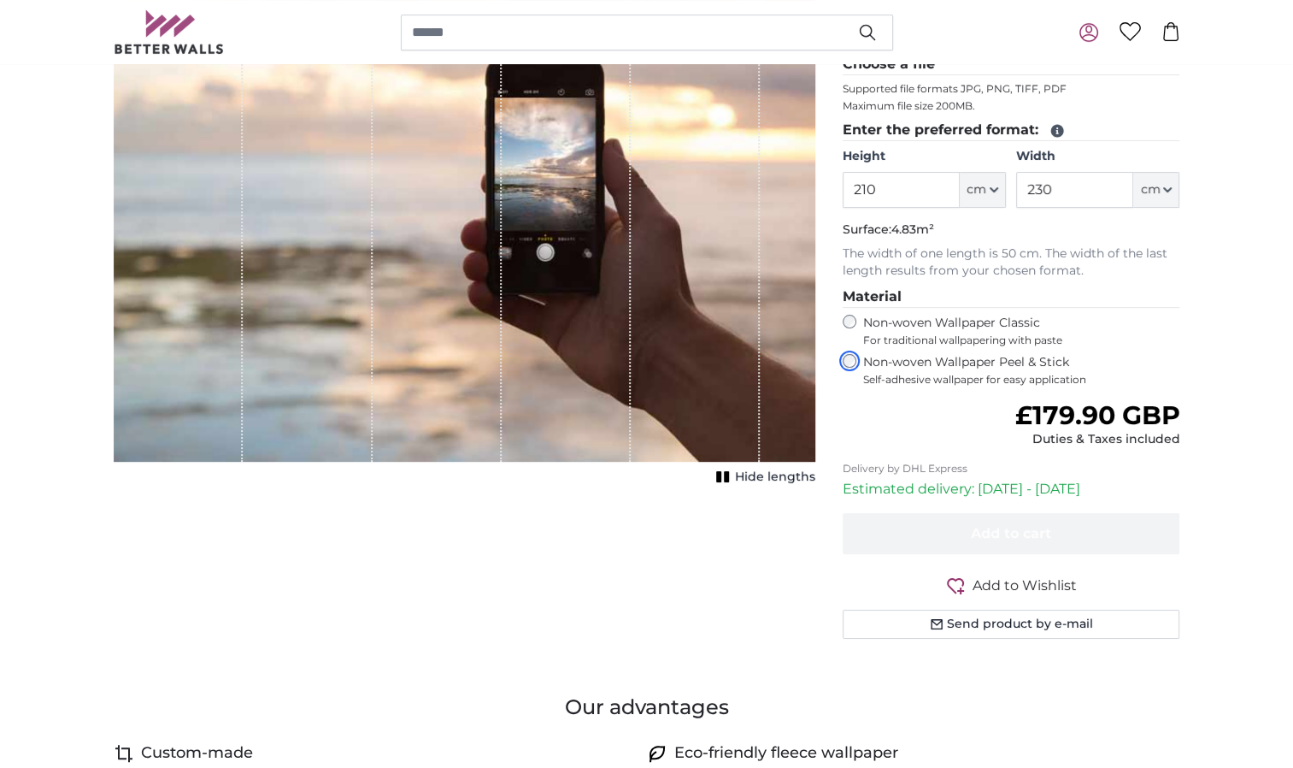
scroll to position [345, 0]
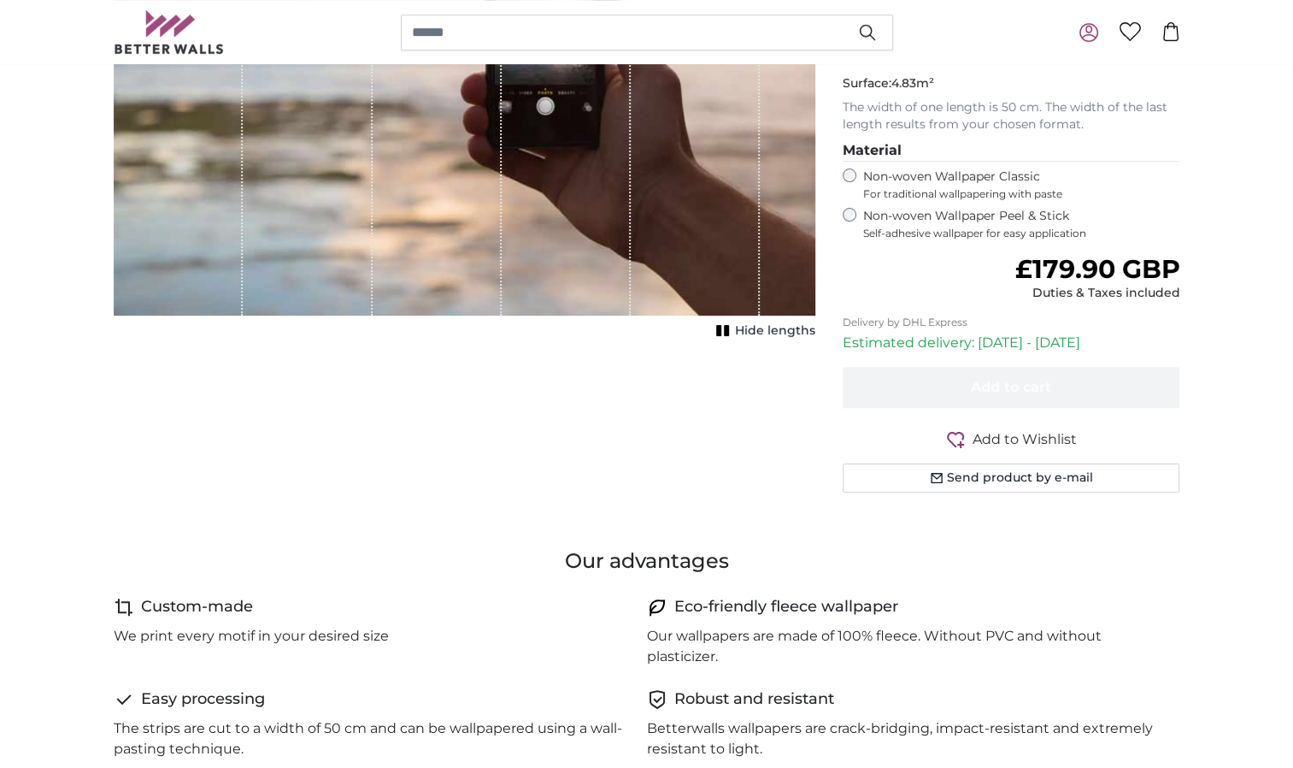
scroll to position [0, 0]
